Goal: Find specific page/section: Find specific page/section

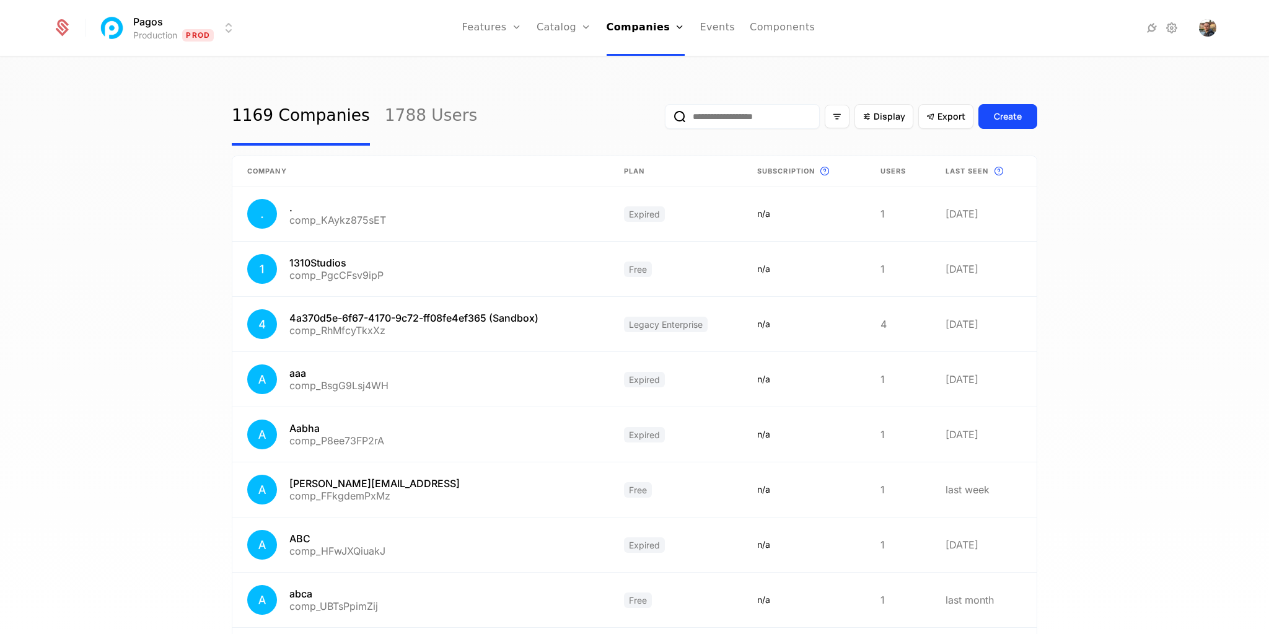
click at [745, 117] on input "email" at bounding box center [742, 116] width 155 height 25
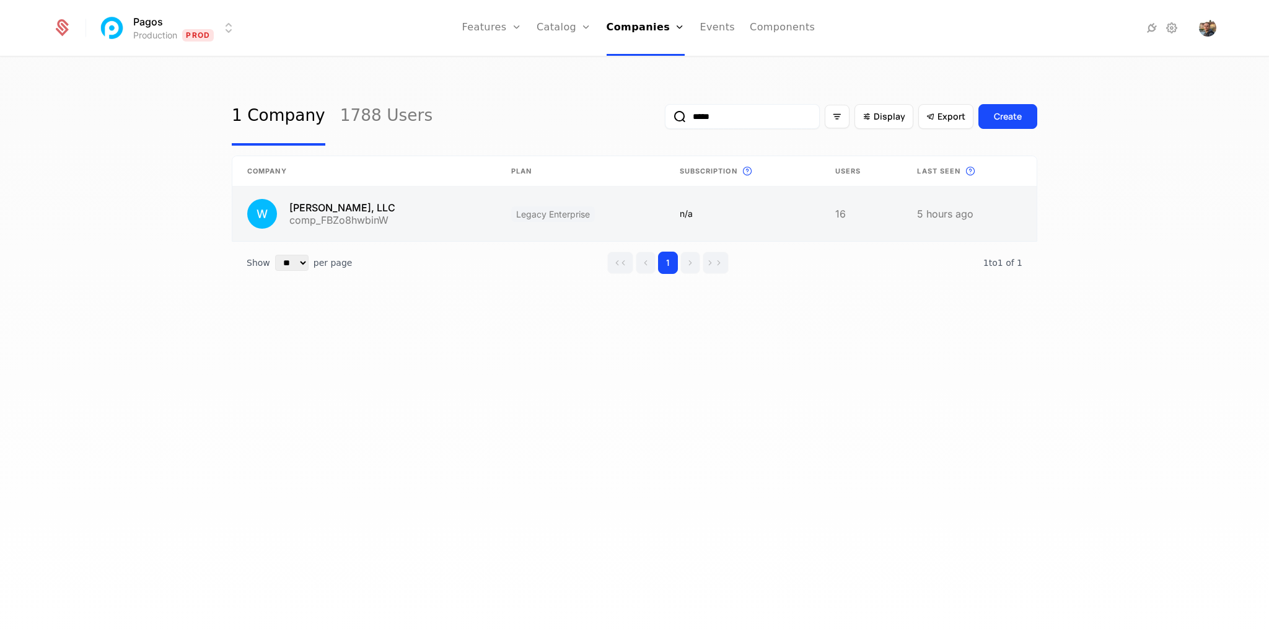
type input "*****"
click at [333, 209] on link at bounding box center [364, 213] width 264 height 55
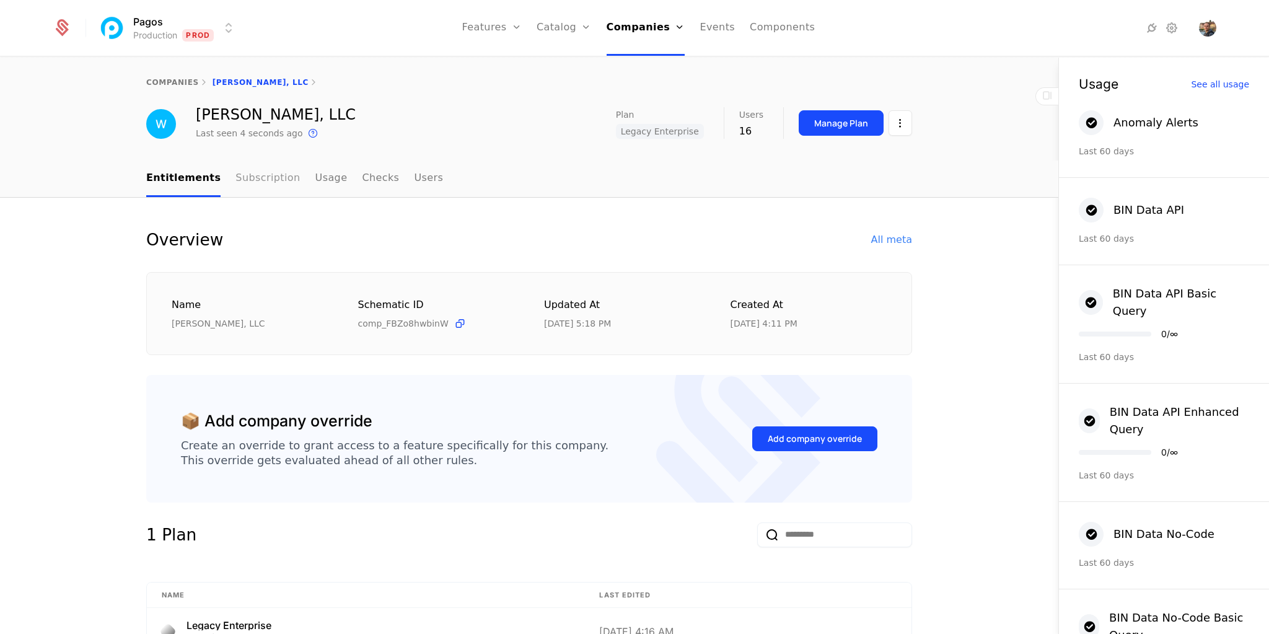
click at [260, 183] on link "Subscription" at bounding box center [267, 178] width 64 height 37
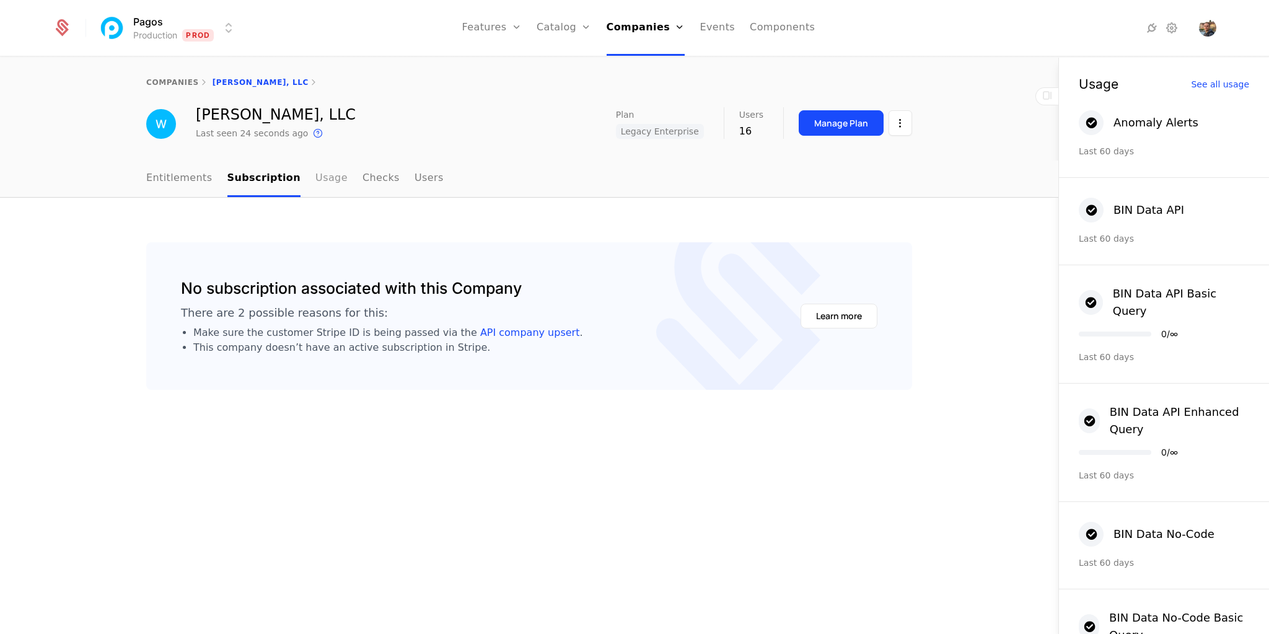
click at [315, 177] on link "Usage" at bounding box center [331, 178] width 32 height 37
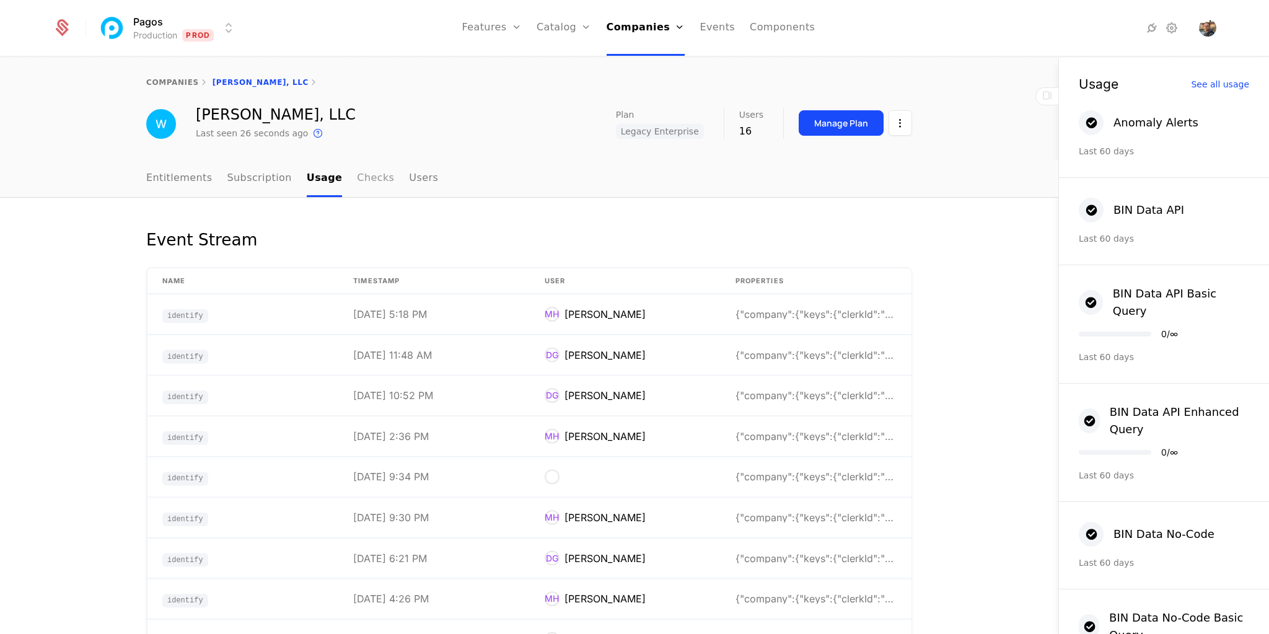
click at [357, 186] on link "Checks" at bounding box center [375, 178] width 37 height 37
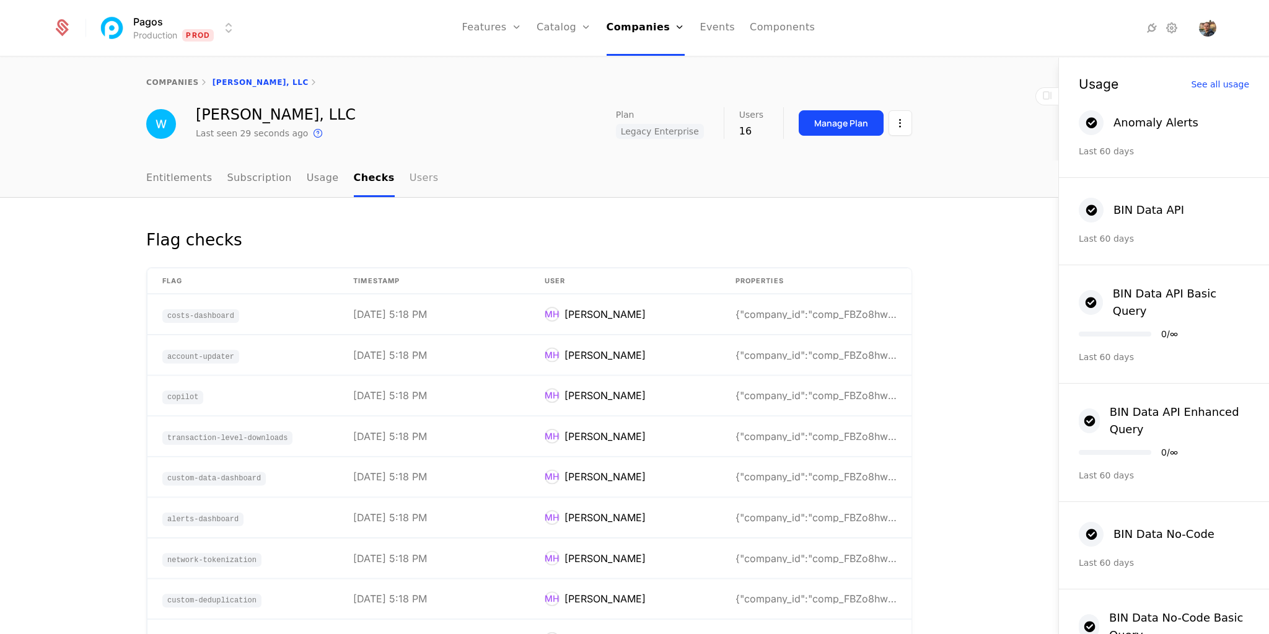
click at [409, 179] on link "Users" at bounding box center [423, 178] width 29 height 37
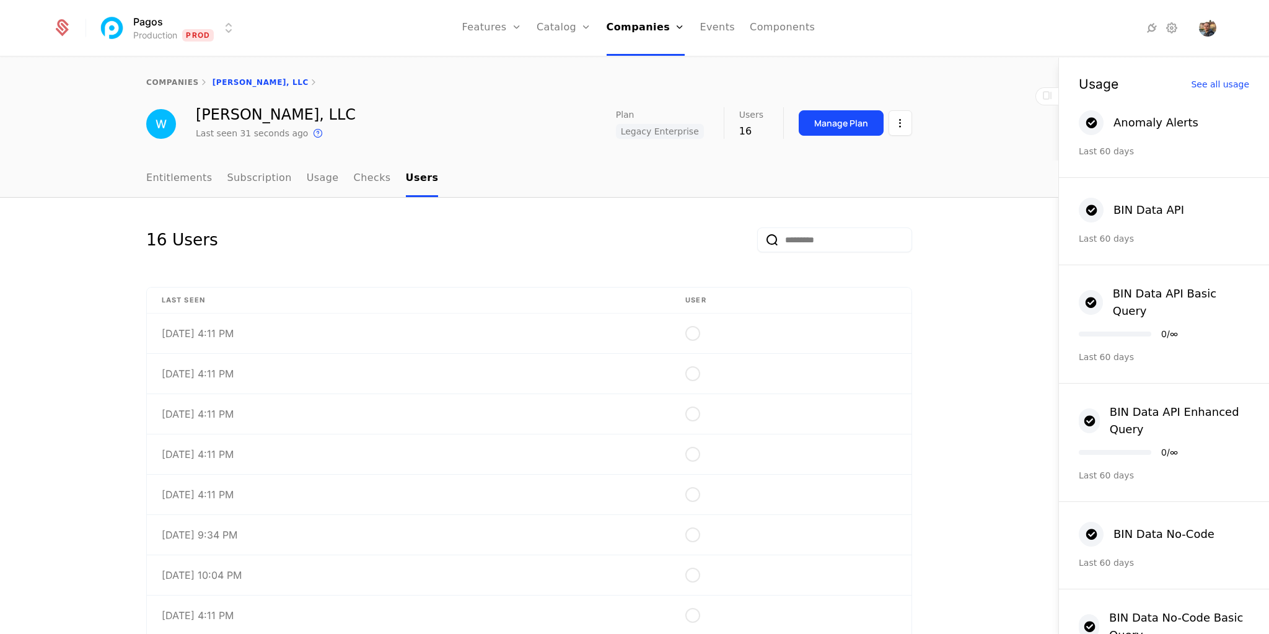
click at [984, 47] on nav "Features Features Flags Catalog Plans Add Ons Credits Configuration Companies C…" at bounding box center [638, 28] width 784 height 56
click at [905, 129] on html "Pagos Production Prod Features Features Flags Catalog Plans Add Ons Credits Con…" at bounding box center [634, 317] width 1269 height 634
click at [946, 83] on html "Pagos Production Prod Features Features Flags Catalog Plans Add Ons Credits Con…" at bounding box center [634, 317] width 1269 height 634
click at [191, 189] on link "Entitlements" at bounding box center [179, 178] width 66 height 37
